Goal: Information Seeking & Learning: Learn about a topic

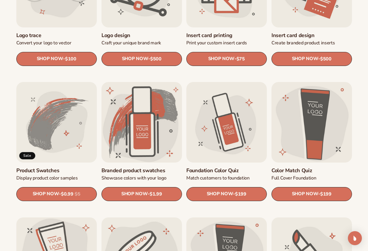
scroll to position [264, 0]
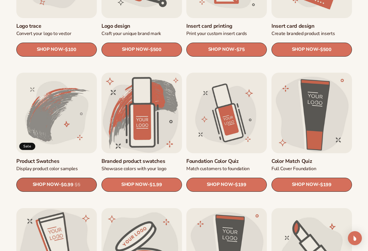
click at [55, 184] on span "SHOP NOW" at bounding box center [46, 185] width 26 height 6
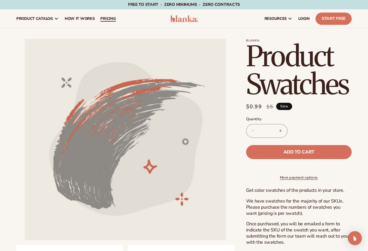
click at [103, 19] on span "pricing" at bounding box center [107, 18] width 15 height 5
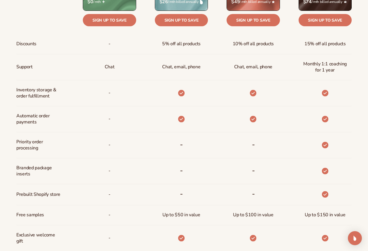
scroll to position [279, 0]
